Goal: Information Seeking & Learning: Learn about a topic

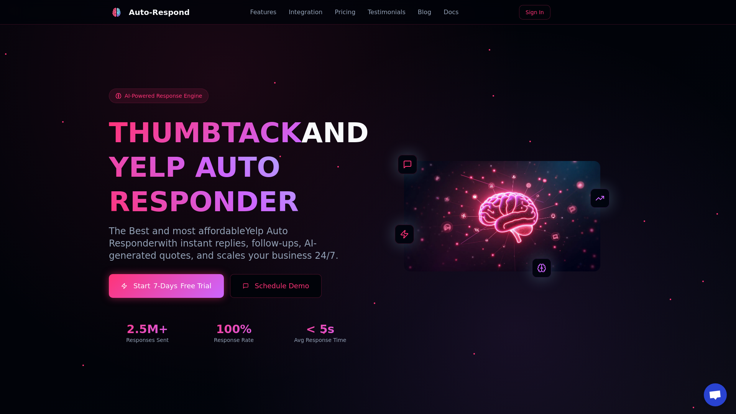
click at [418, 12] on link "Blog" at bounding box center [424, 12] width 13 height 9
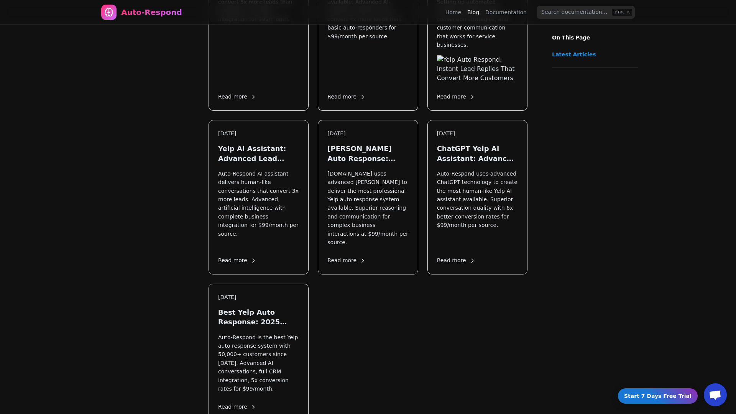
scroll to position [1064, 0]
